Goal: Information Seeking & Learning: Learn about a topic

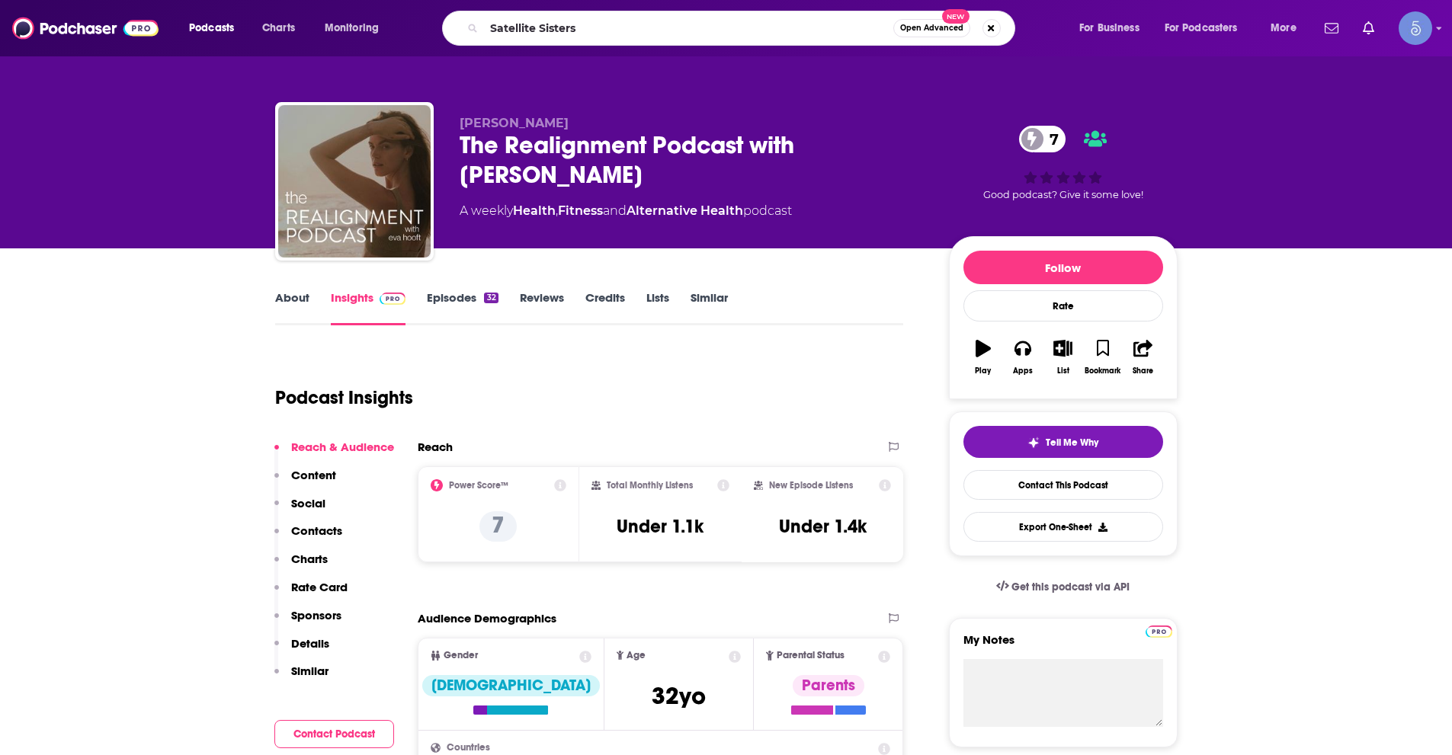
click at [627, 33] on input "Satellite Sisters" at bounding box center [688, 28] width 409 height 24
type input "Know Your Aura with Mystic [PERSON_NAME]"
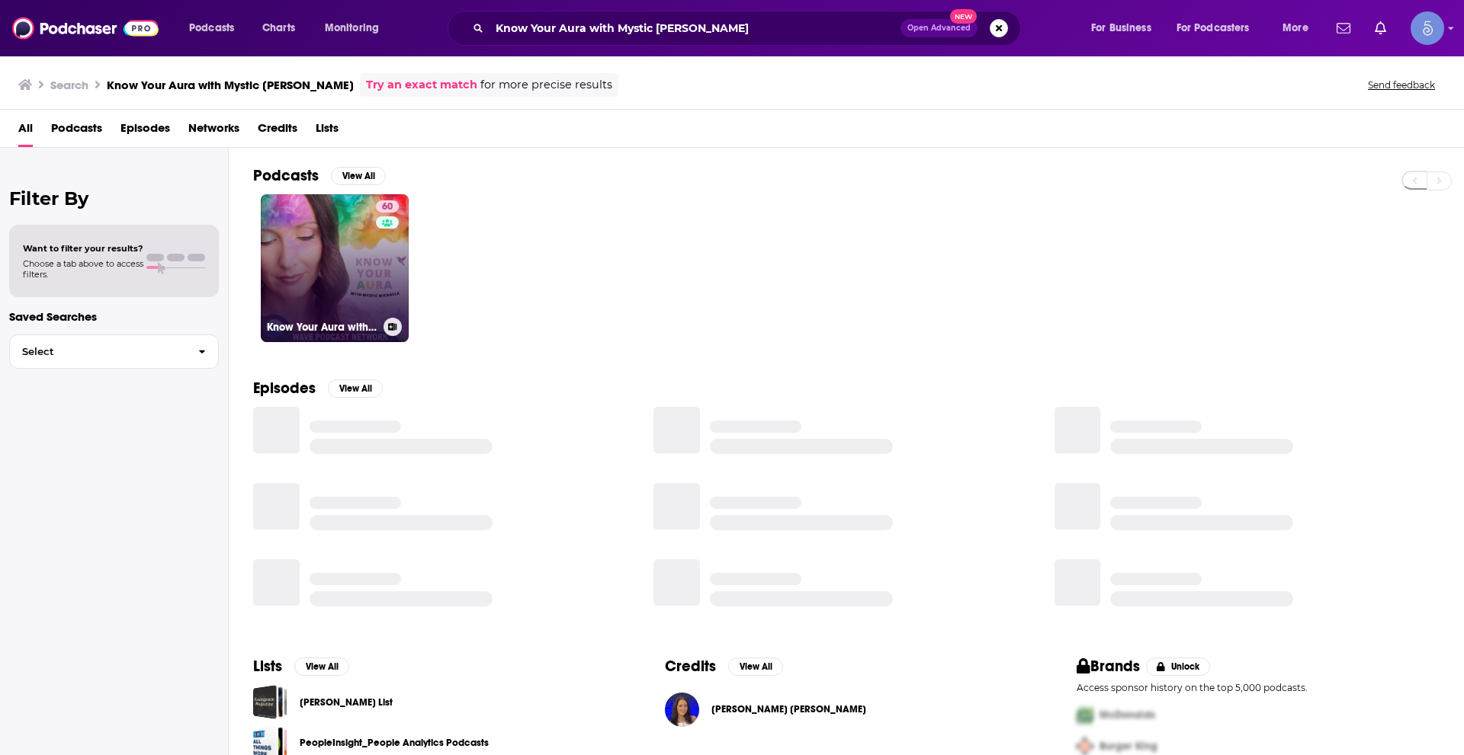
click at [352, 292] on link "60 Know Your Aura with Mystic [PERSON_NAME]" at bounding box center [335, 268] width 148 height 148
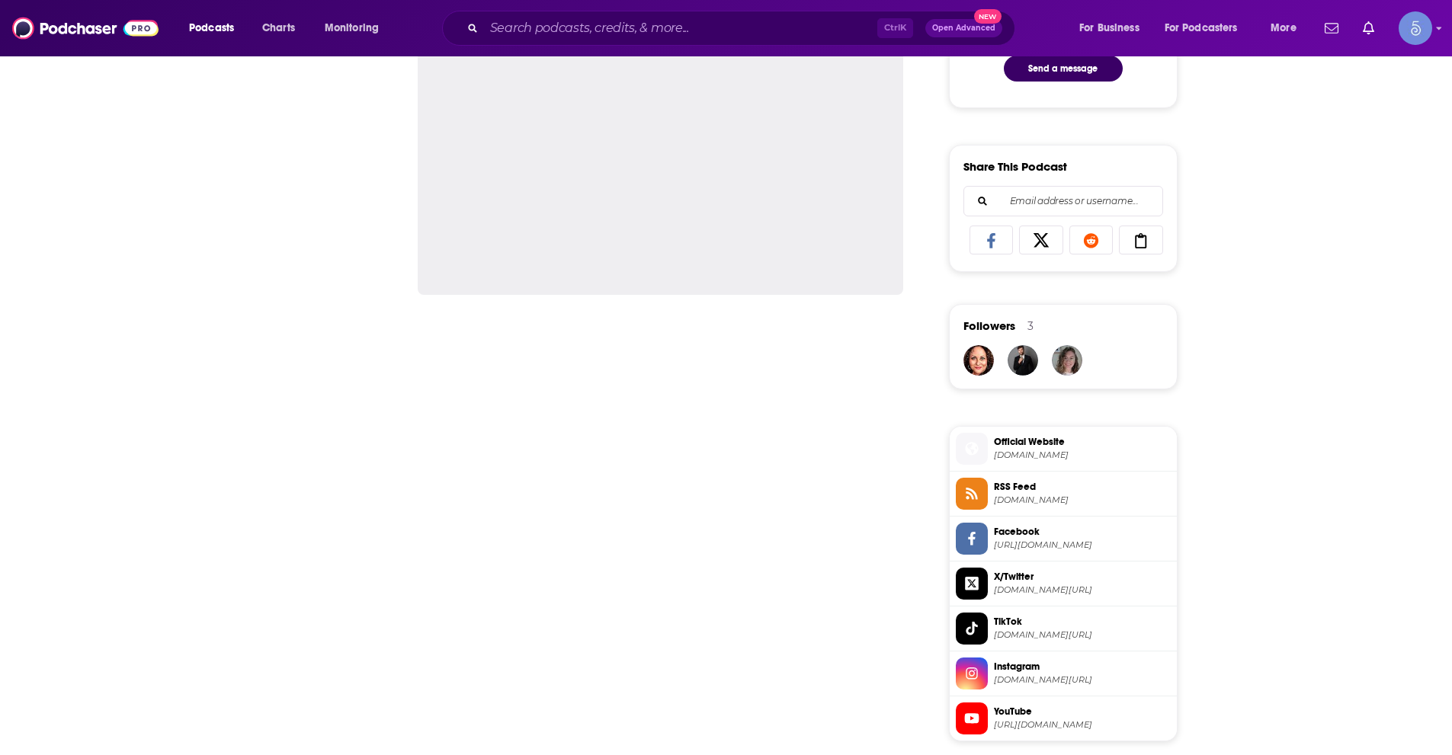
scroll to position [1143, 0]
